Goal: Task Accomplishment & Management: Manage account settings

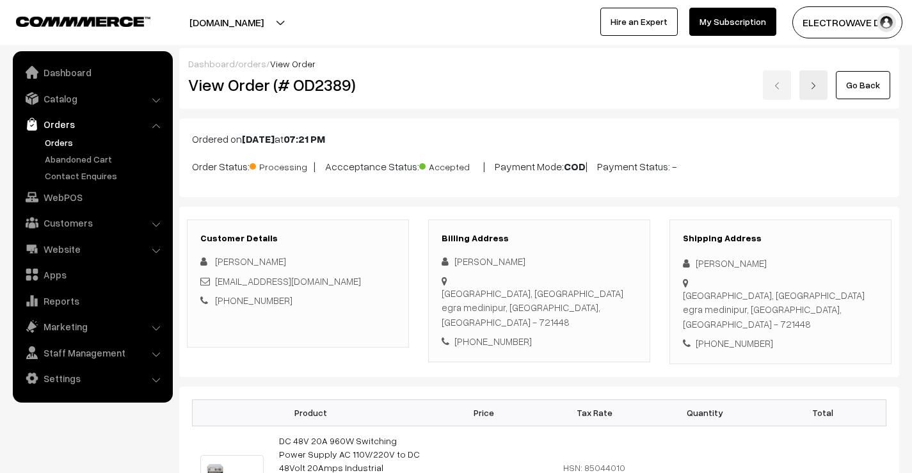
scroll to position [64, 0]
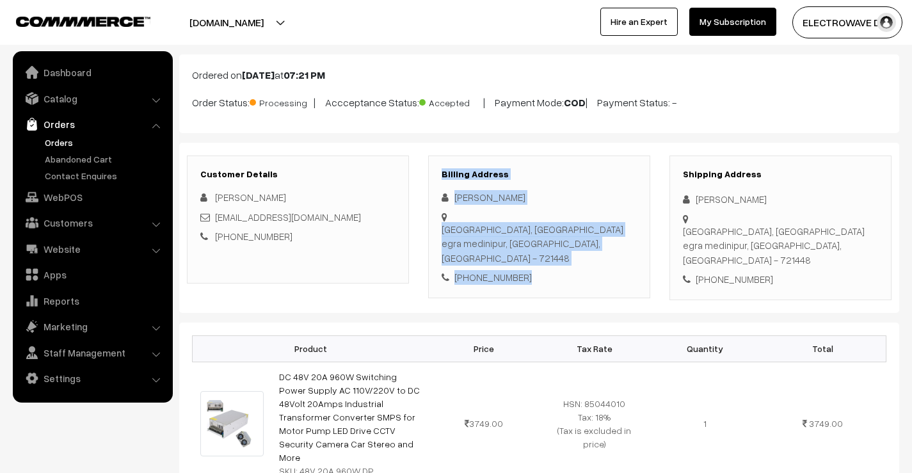
click at [52, 145] on link "Orders" at bounding box center [105, 142] width 127 height 13
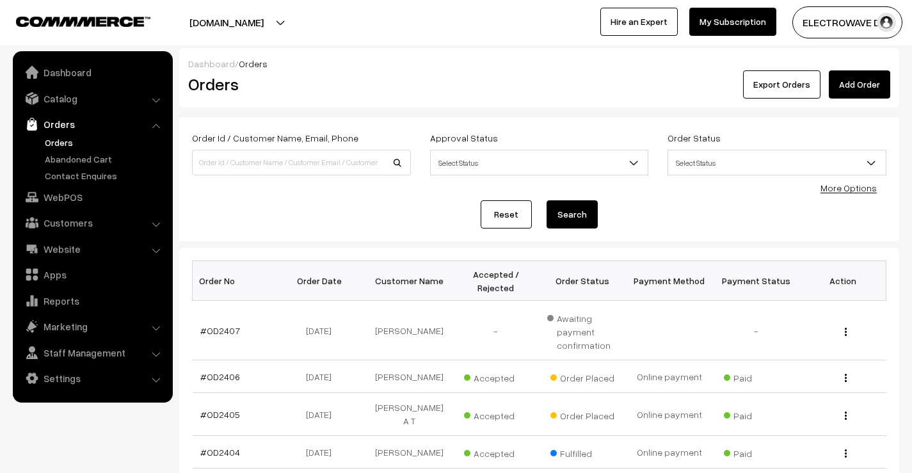
click at [49, 147] on link "Orders" at bounding box center [105, 142] width 127 height 13
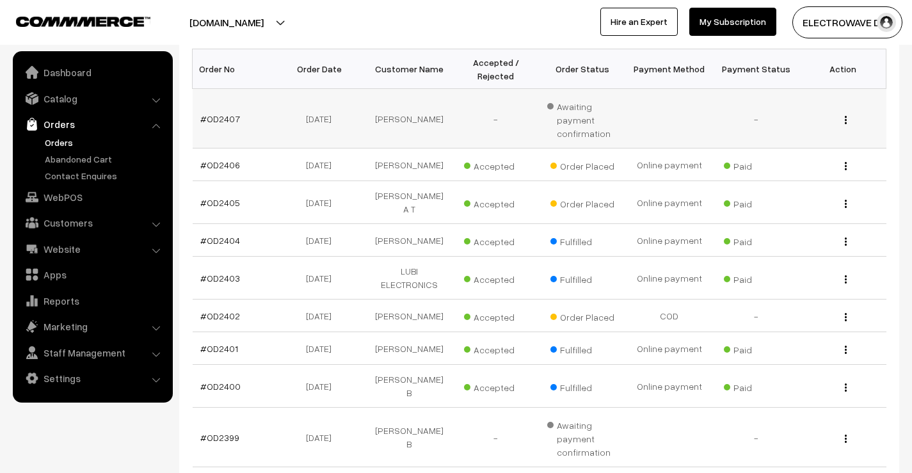
scroll to position [192, 0]
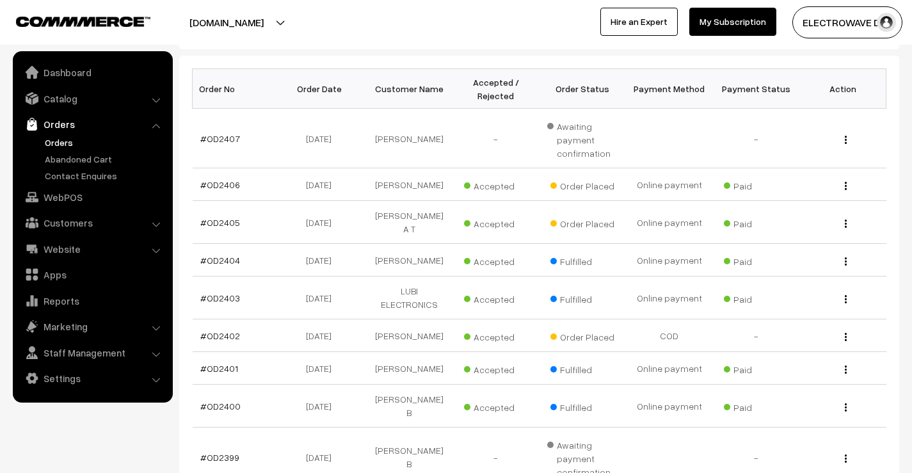
click at [57, 136] on link "Orders" at bounding box center [105, 142] width 127 height 13
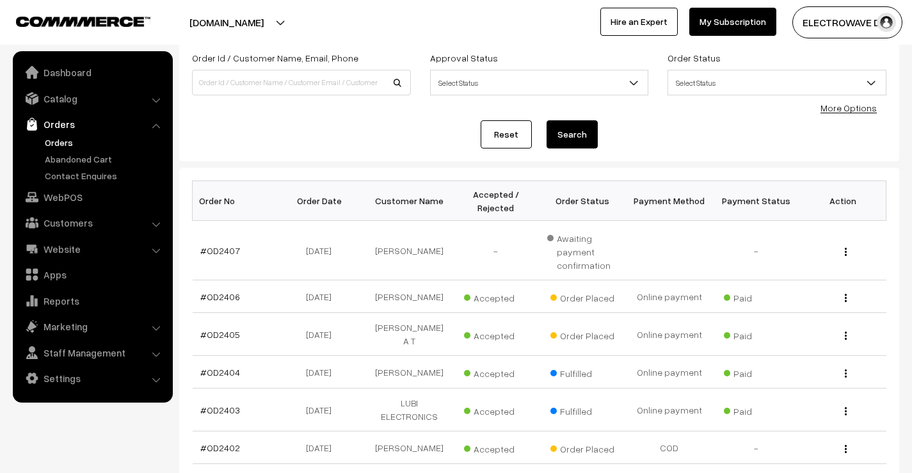
scroll to position [128, 0]
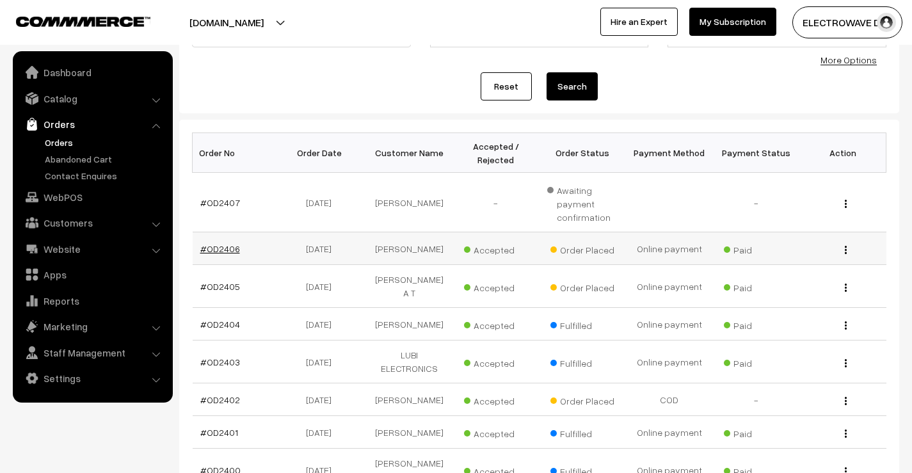
click at [220, 248] on link "#OD2406" at bounding box center [220, 248] width 40 height 11
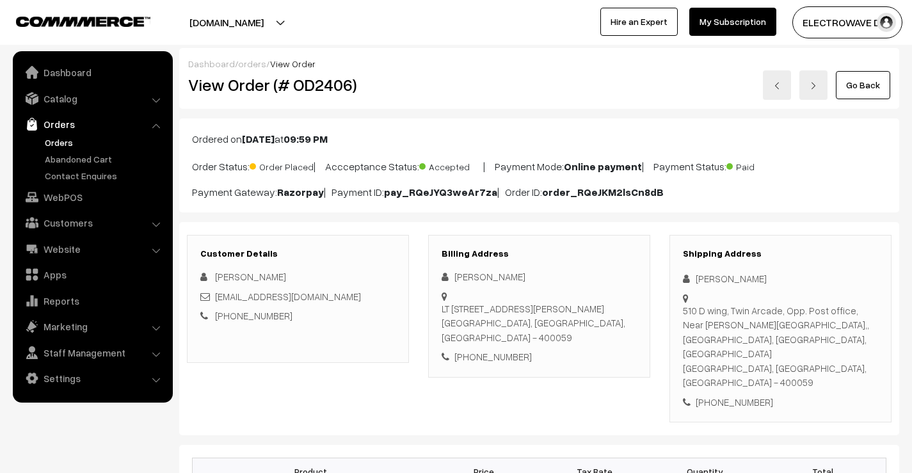
click at [807, 77] on link at bounding box center [814, 84] width 28 height 29
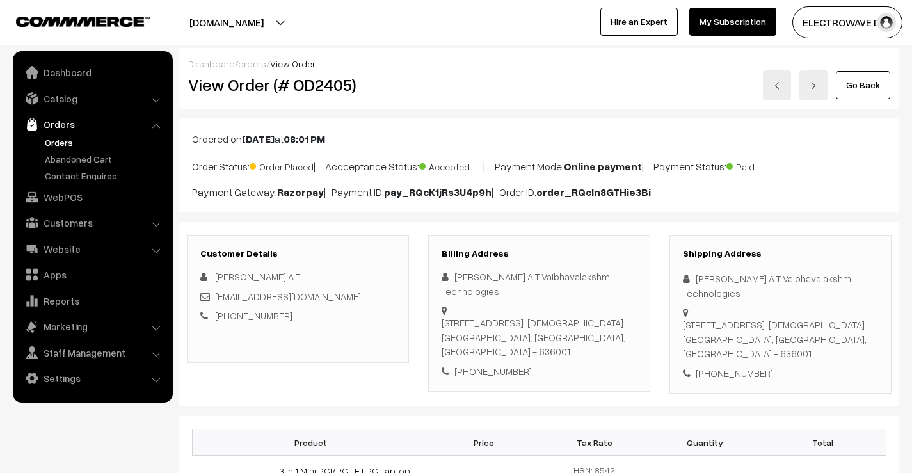
click at [813, 79] on link at bounding box center [814, 84] width 28 height 29
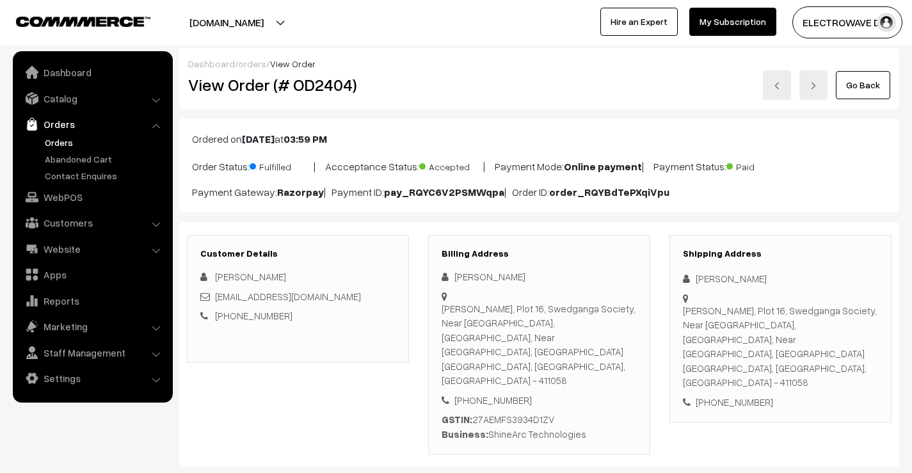
click at [67, 144] on link "Orders" at bounding box center [105, 142] width 127 height 13
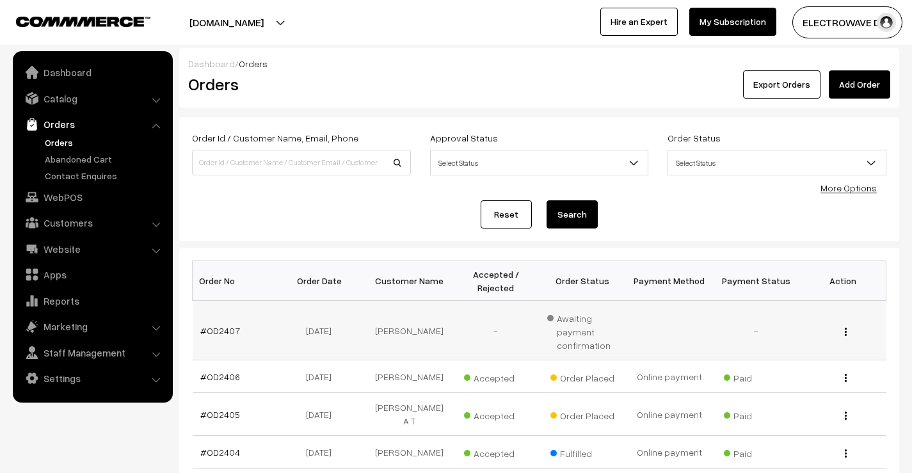
click at [216, 324] on td "#OD2407" at bounding box center [236, 331] width 87 height 60
click at [218, 334] on link "#OD2407" at bounding box center [220, 330] width 40 height 11
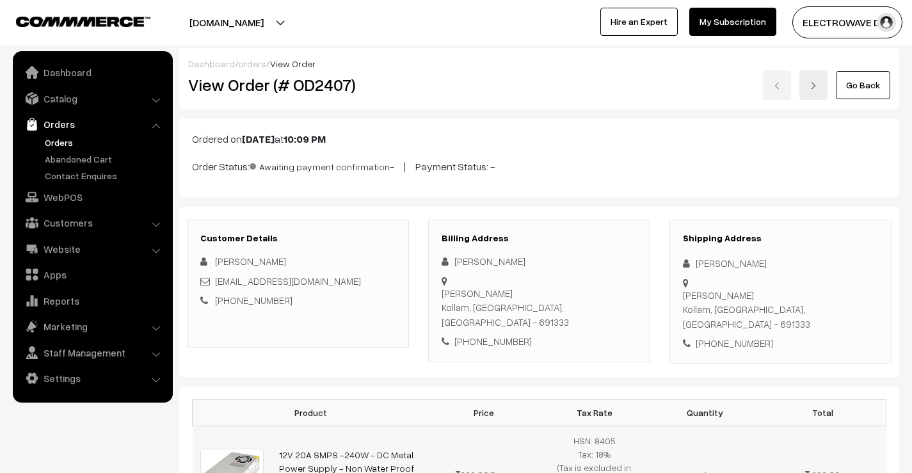
scroll to position [320, 0]
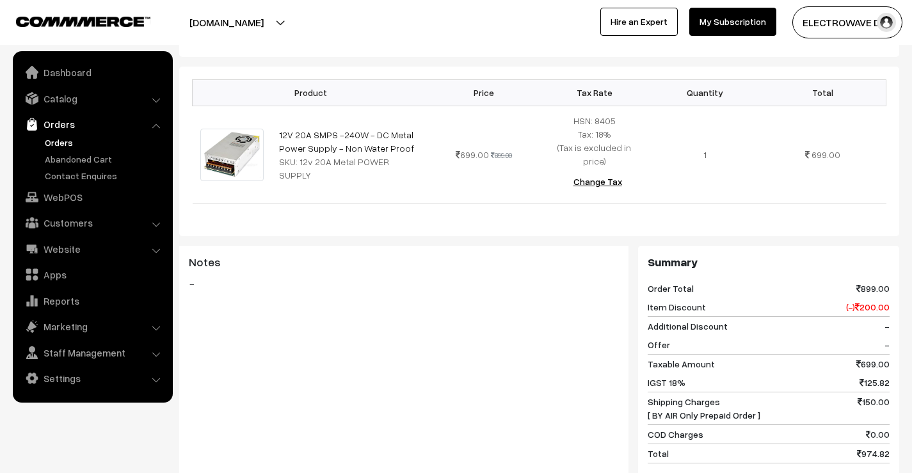
click at [63, 143] on link "Orders" at bounding box center [105, 142] width 127 height 13
